Goal: Task Accomplishment & Management: Complete application form

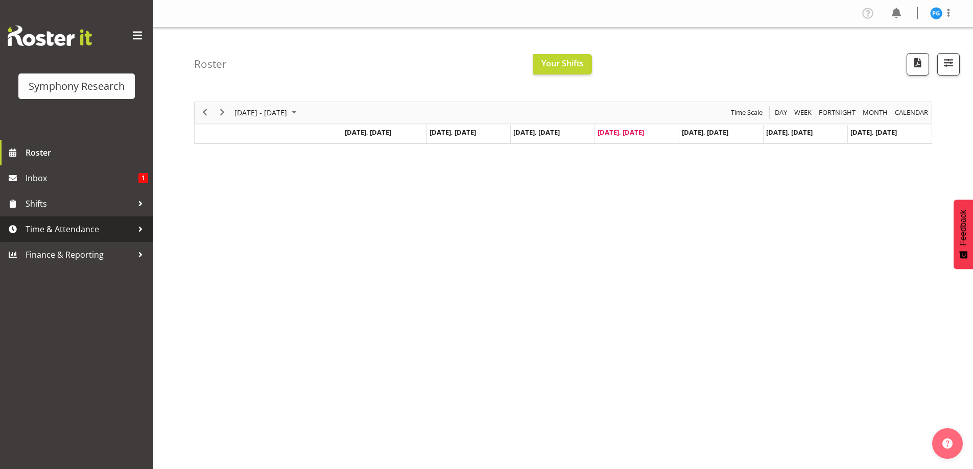
click at [140, 229] on div at bounding box center [140, 229] width 15 height 15
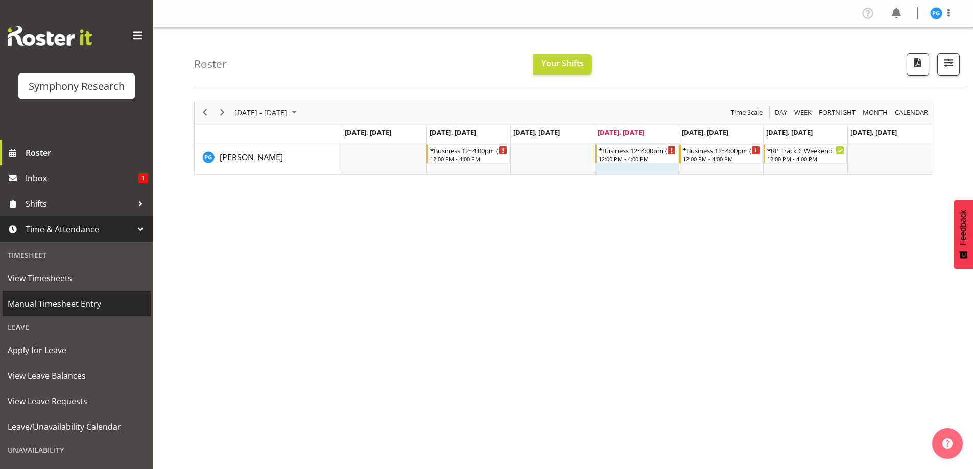
click at [67, 304] on span "Manual Timesheet Entry" at bounding box center [77, 303] width 138 height 15
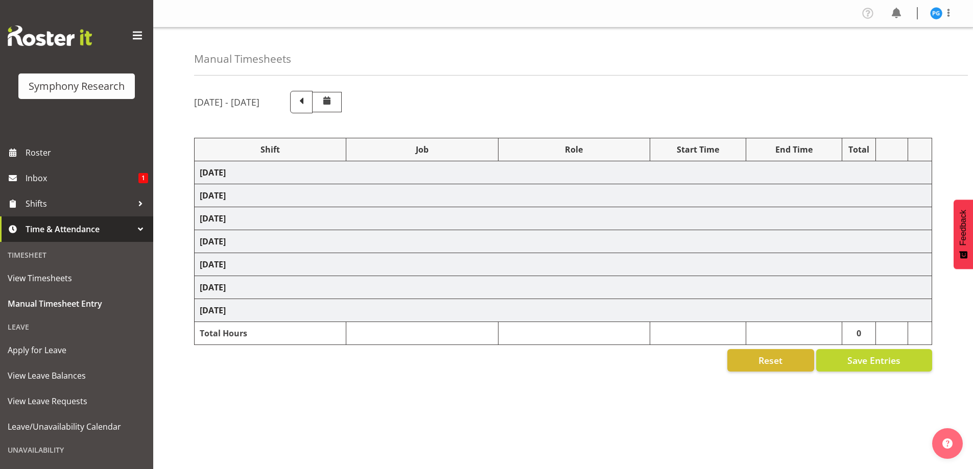
select select "26078"
select select "10587"
select select "47"
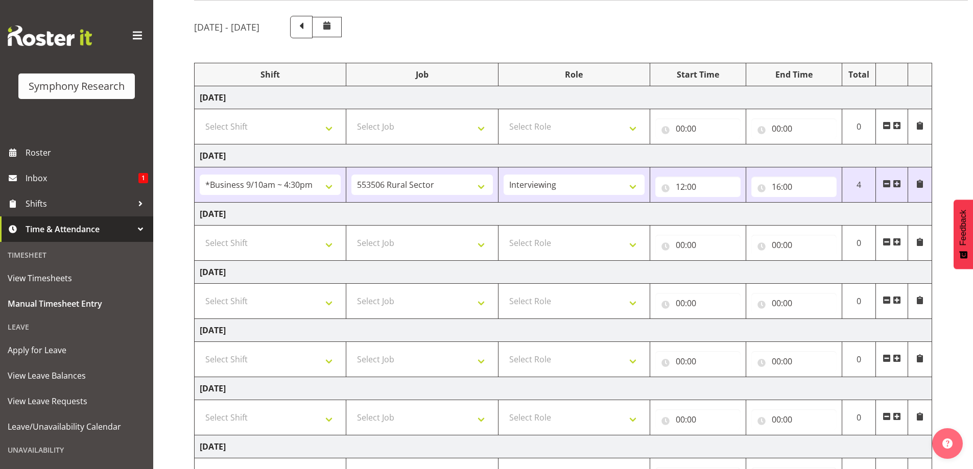
scroll to position [102, 0]
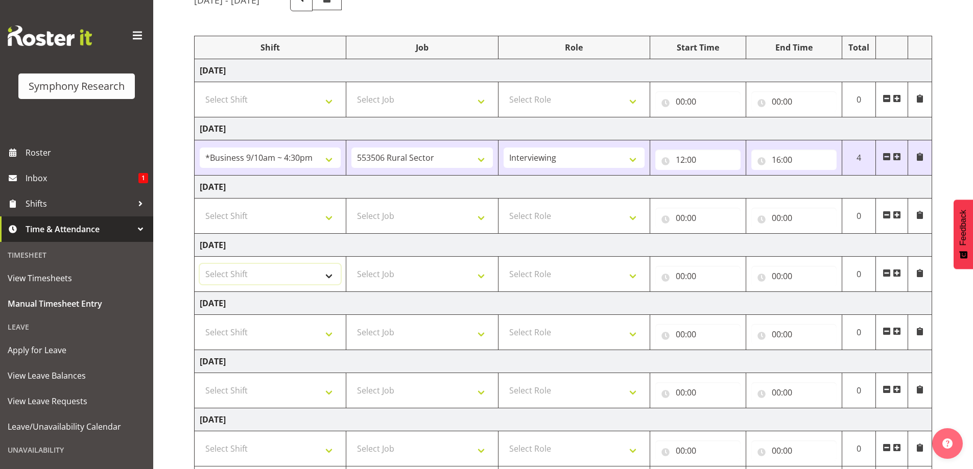
click at [334, 277] on select "Select Shift !!Weekend Residential (Roster IT Shift Label) *Business 9/10am ~ 4…" at bounding box center [270, 274] width 141 height 20
select select "26078"
click at [200, 264] on select "Select Shift !!Weekend Residential (Roster IT Shift Label) *Business 9/10am ~ 4…" at bounding box center [270, 274] width 141 height 20
click at [483, 278] on select "Select Job 550060 IF Admin 553492 World Poll Aus Wave 2 Main 2025 553493 World …" at bounding box center [421, 274] width 141 height 20
select select "10631"
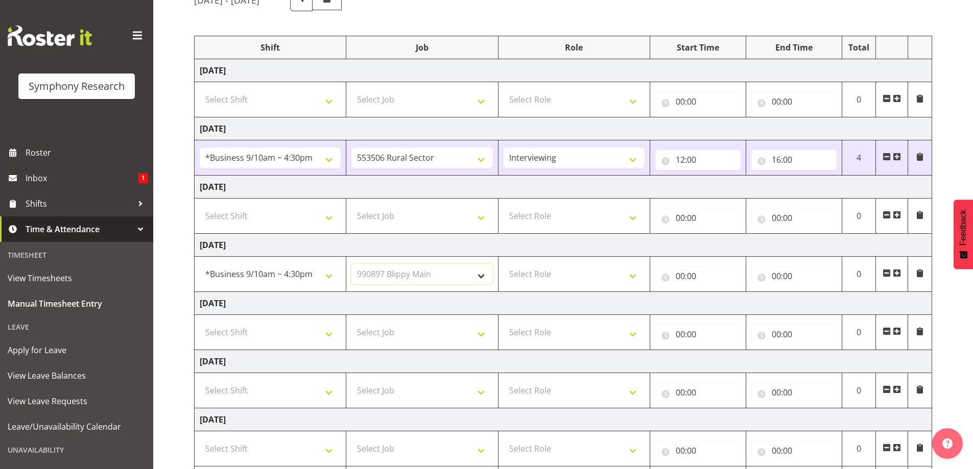
click at [351, 264] on select "Select Job 550060 IF Admin 553492 World Poll Aus Wave 2 Main 2025 553493 World …" at bounding box center [421, 274] width 141 height 20
click at [634, 279] on select "Select Role Briefing Interviewing" at bounding box center [574, 274] width 141 height 20
select select "47"
click at [504, 264] on select "Select Role Briefing Interviewing" at bounding box center [574, 274] width 141 height 20
click at [685, 275] on input "00:00" at bounding box center [697, 276] width 85 height 20
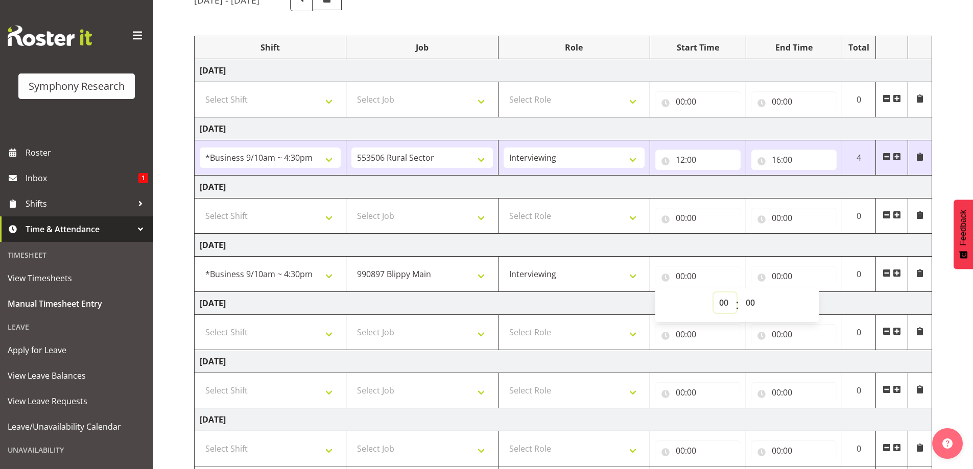
click at [722, 306] on select "00 01 02 03 04 05 06 07 08 09 10 11 12 13 14 15 16 17 18 19 20 21 22 23" at bounding box center [725, 303] width 23 height 20
select select "12"
click at [714, 293] on select "00 01 02 03 04 05 06 07 08 09 10 11 12 13 14 15 16 17 18 19 20 21 22 23" at bounding box center [725, 303] width 23 height 20
type input "12:00"
click at [781, 278] on input "00:00" at bounding box center [793, 276] width 85 height 20
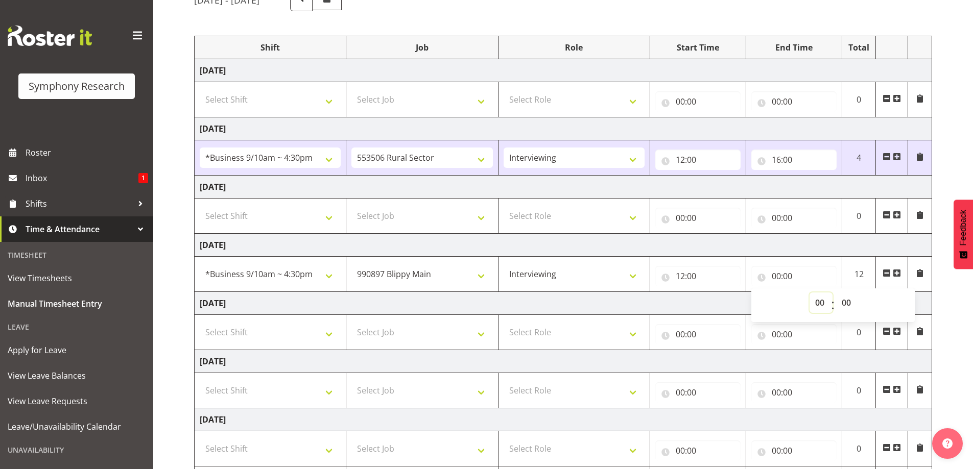
click at [816, 304] on select "00 01 02 03 04 05 06 07 08 09 10 11 12 13 14 15 16 17 18 19 20 21 22 23" at bounding box center [821, 303] width 23 height 20
select select "16"
click at [810, 293] on select "00 01 02 03 04 05 06 07 08 09 10 11 12 13 14 15 16 17 18 19 20 21 22 23" at bounding box center [821, 303] width 23 height 20
type input "16:00"
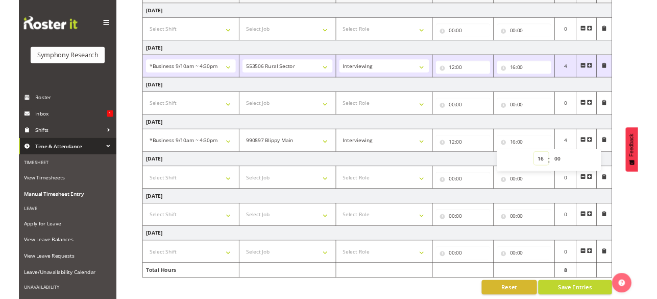
scroll to position [164, 0]
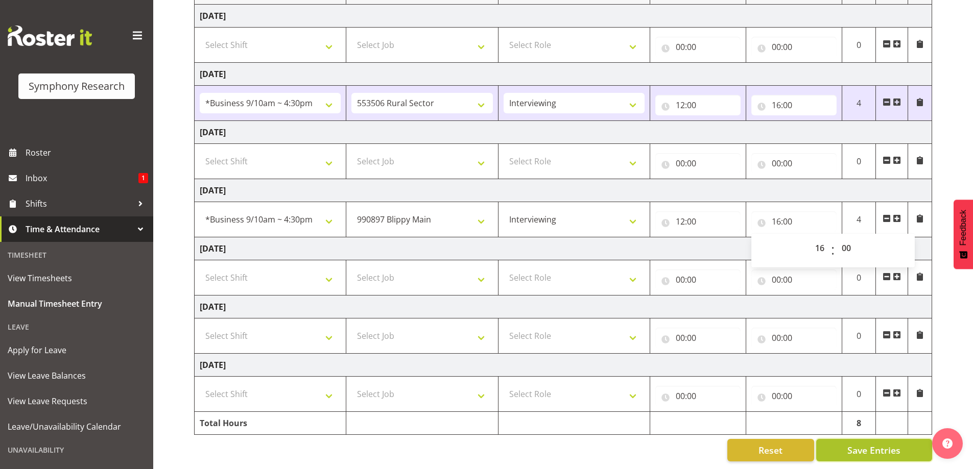
click at [875, 447] on span "Save Entries" at bounding box center [873, 450] width 53 height 13
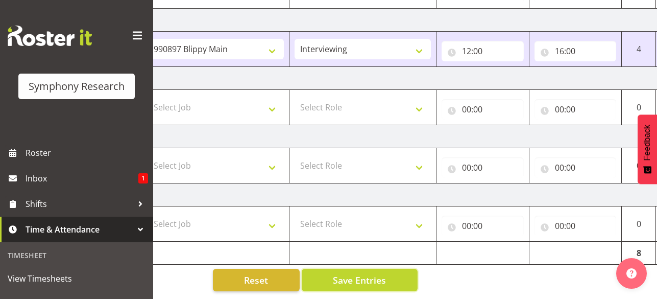
scroll to position [0, 252]
